Goal: Check status: Check status

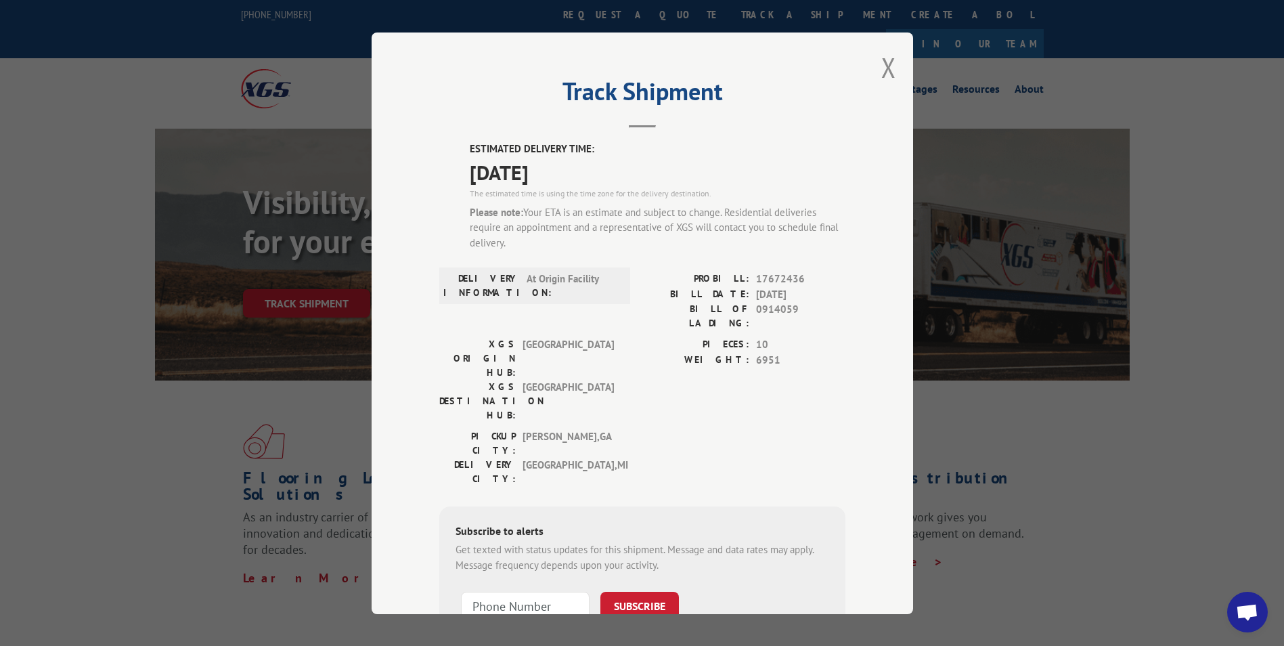
click at [771, 309] on span "0914059" at bounding box center [800, 316] width 89 height 28
copy span "0914059"
click at [883, 68] on button "Close modal" at bounding box center [888, 67] width 15 height 36
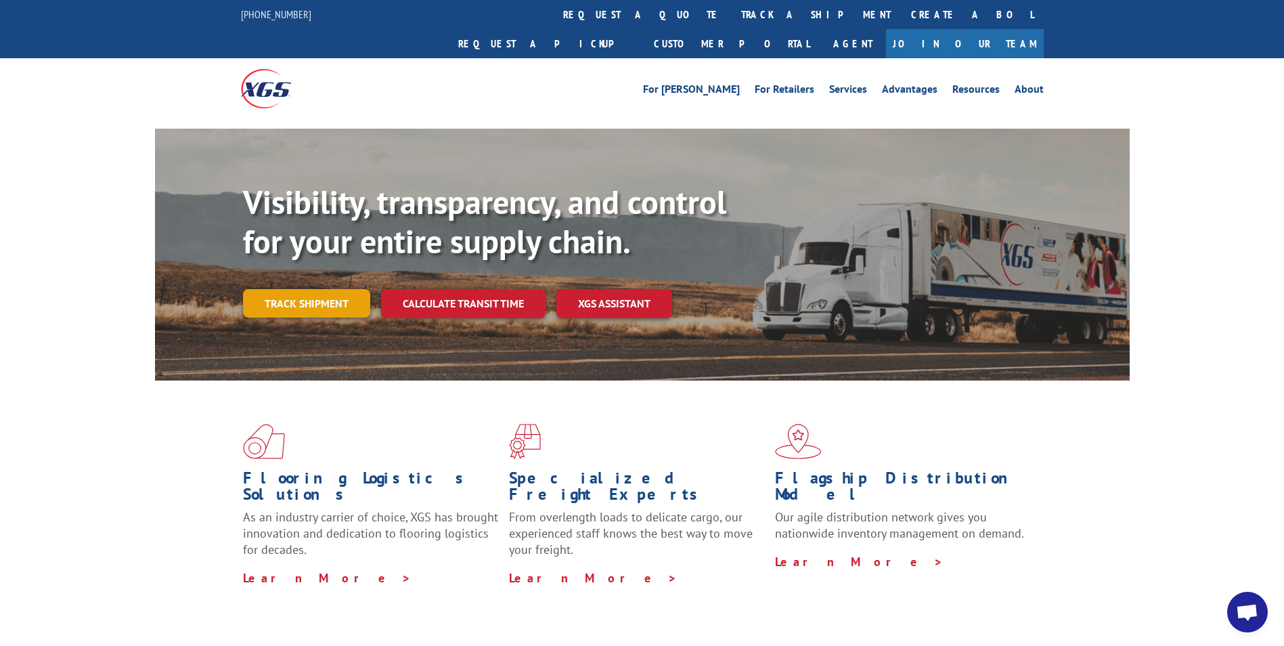
click at [326, 289] on link "Track shipment" at bounding box center [306, 303] width 127 height 28
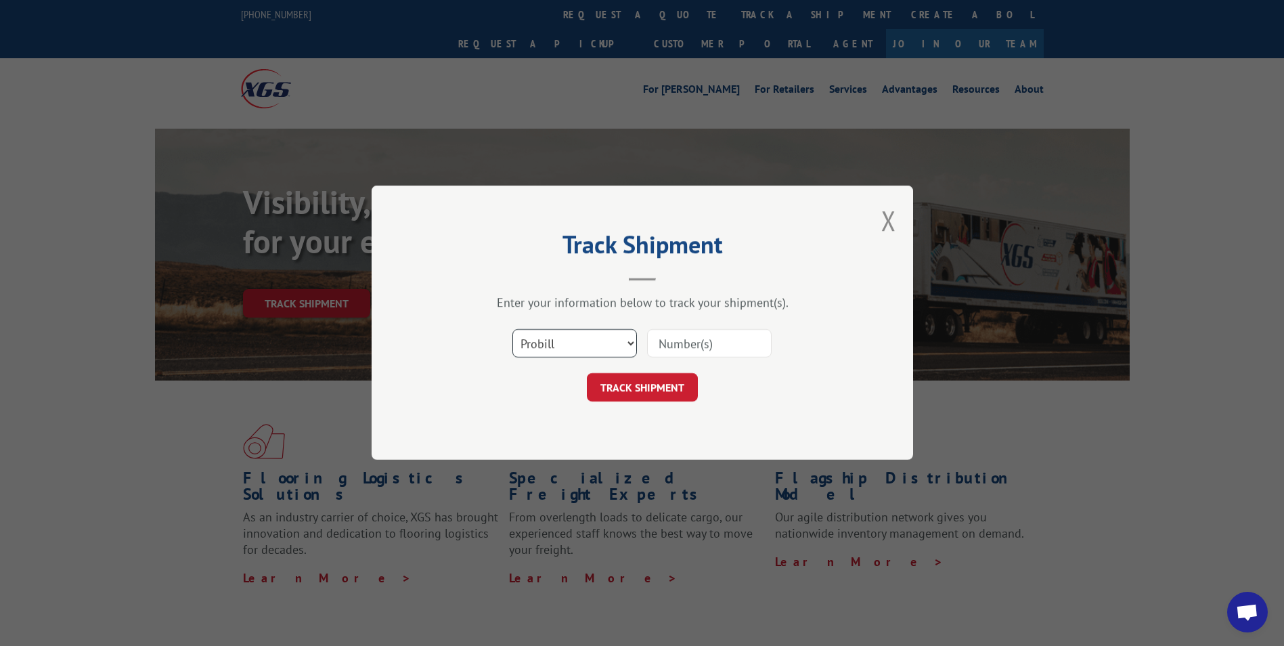
drag, startPoint x: 541, startPoint y: 334, endPoint x: 541, endPoint y: 357, distance: 22.3
click at [541, 334] on select "Select category... Probill BOL PO" at bounding box center [575, 344] width 125 height 28
select select "bol"
click at [513, 330] on select "Select category... Probill BOL PO" at bounding box center [575, 344] width 125 height 28
click at [674, 340] on input at bounding box center [709, 344] width 125 height 28
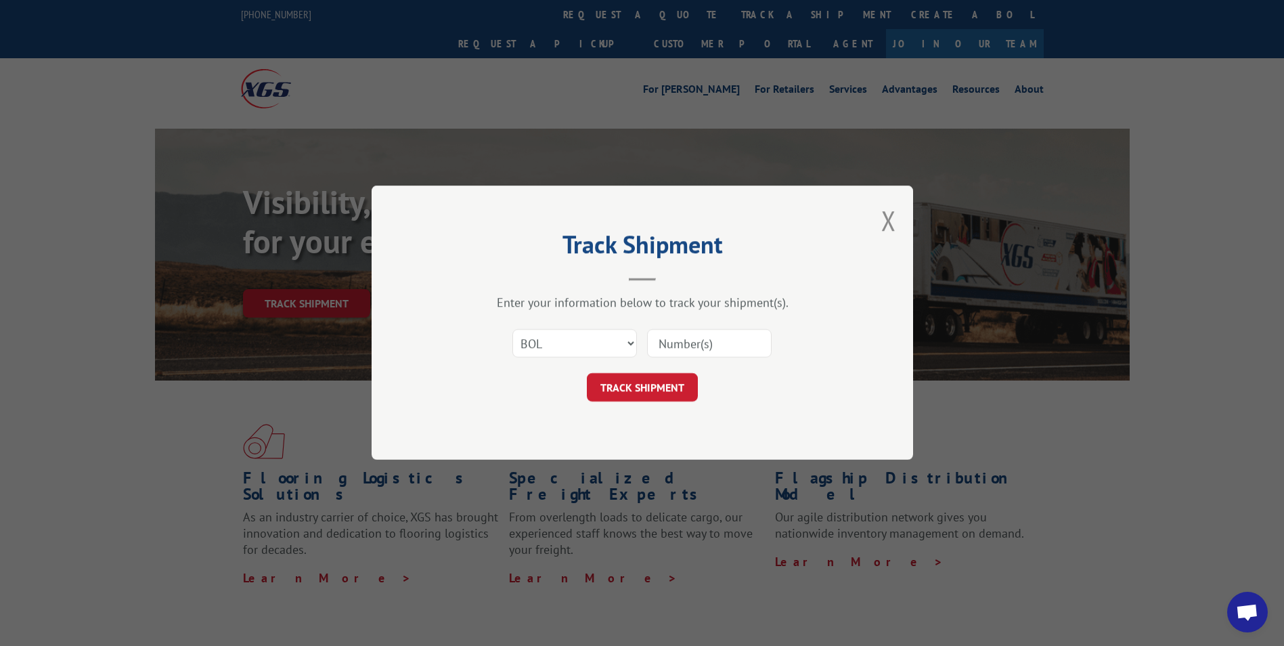
paste input "0914059"
type input "0914059"
click at [651, 395] on button "TRACK SHIPMENT" at bounding box center [642, 388] width 111 height 28
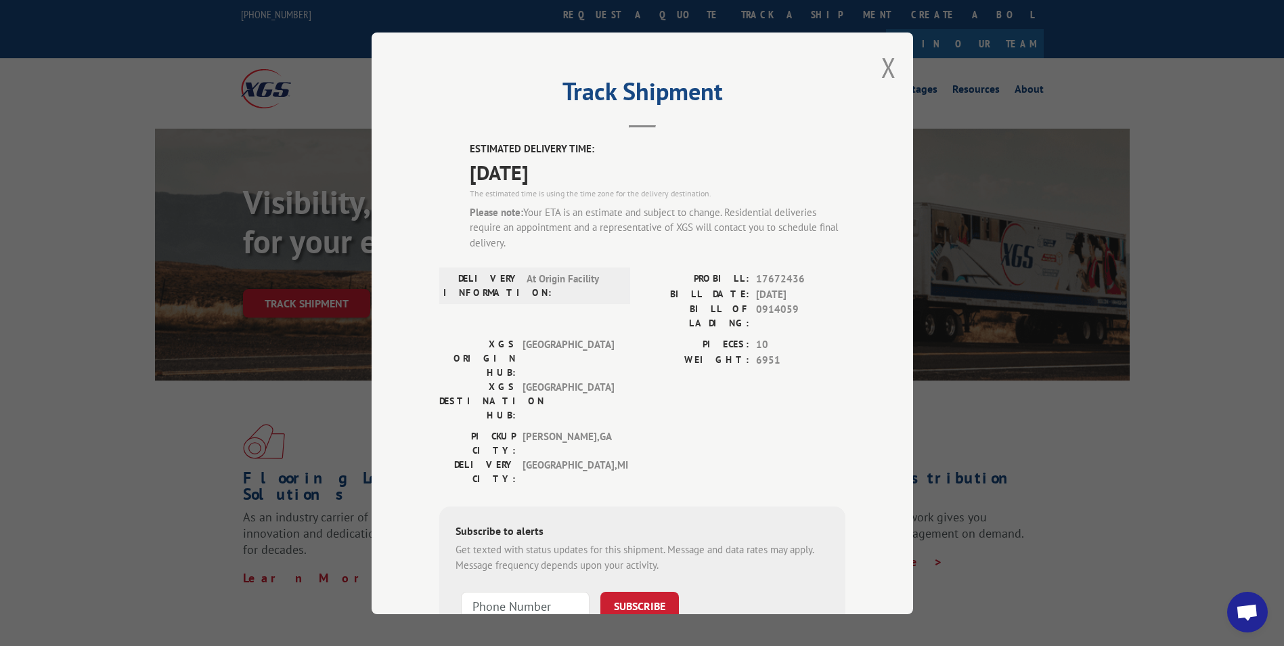
drag, startPoint x: 791, startPoint y: 349, endPoint x: 779, endPoint y: 342, distance: 13.9
click at [779, 352] on span "6951" at bounding box center [800, 360] width 89 height 16
click at [781, 307] on span "0914059" at bounding box center [800, 316] width 89 height 28
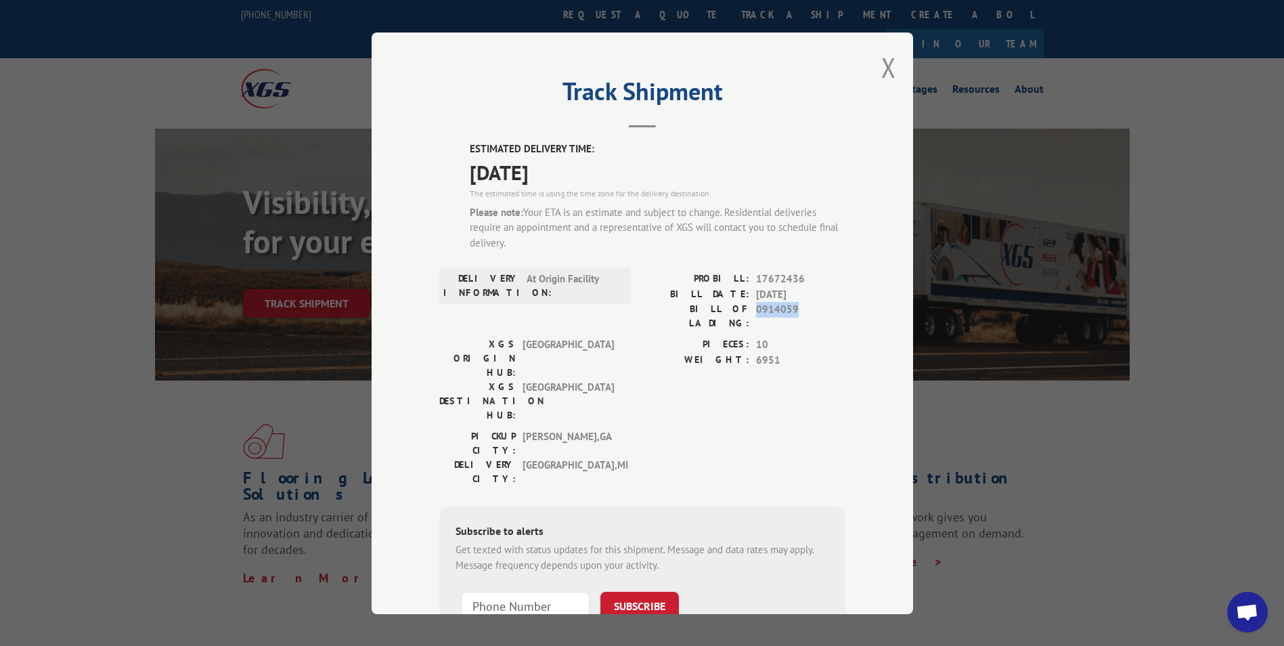
drag, startPoint x: 781, startPoint y: 307, endPoint x: 796, endPoint y: 307, distance: 15.6
click at [794, 308] on span "0914059" at bounding box center [800, 316] width 89 height 28
drag, startPoint x: 777, startPoint y: 321, endPoint x: 672, endPoint y: 319, distance: 105.0
click at [672, 319] on div "PROBILL: 17672436 BILL DATE: [DATE] BILL OF LADING: 0914059" at bounding box center [743, 304] width 203 height 66
drag, startPoint x: 672, startPoint y: 319, endPoint x: 686, endPoint y: 321, distance: 14.4
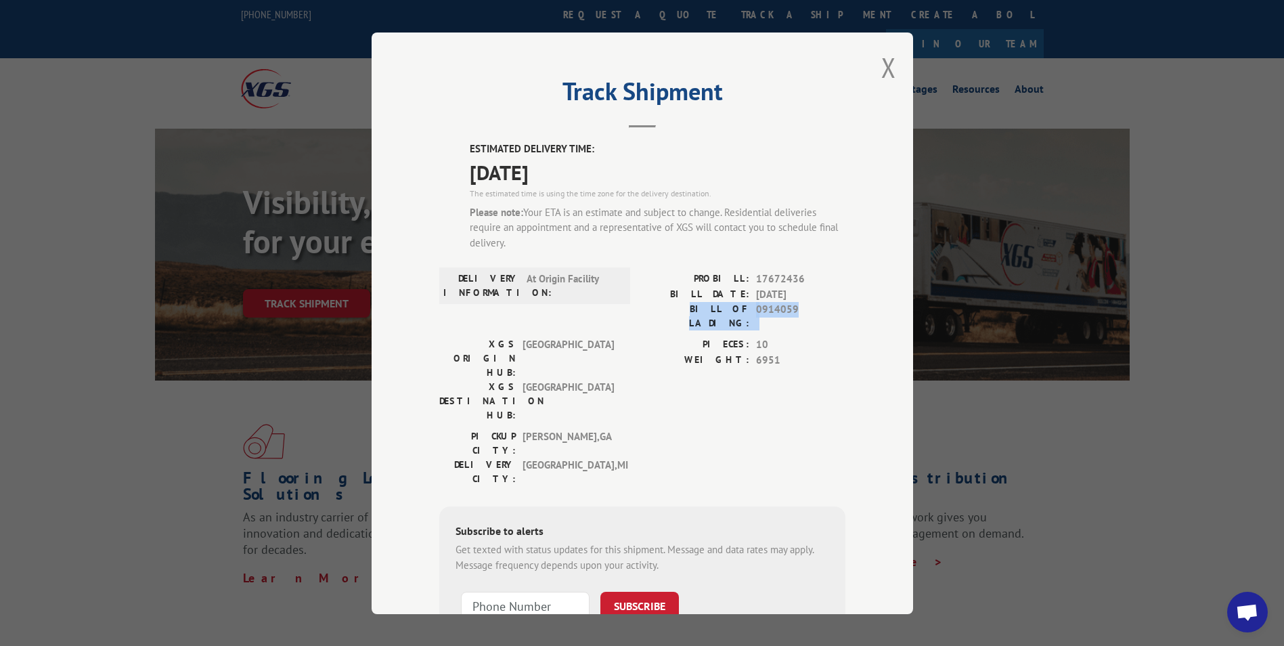
click at [674, 318] on div "PROBILL: 17672436 BILL DATE: [DATE] BILL OF LADING: 0914059" at bounding box center [743, 304] width 203 height 66
